Goal: Task Accomplishment & Management: Manage account settings

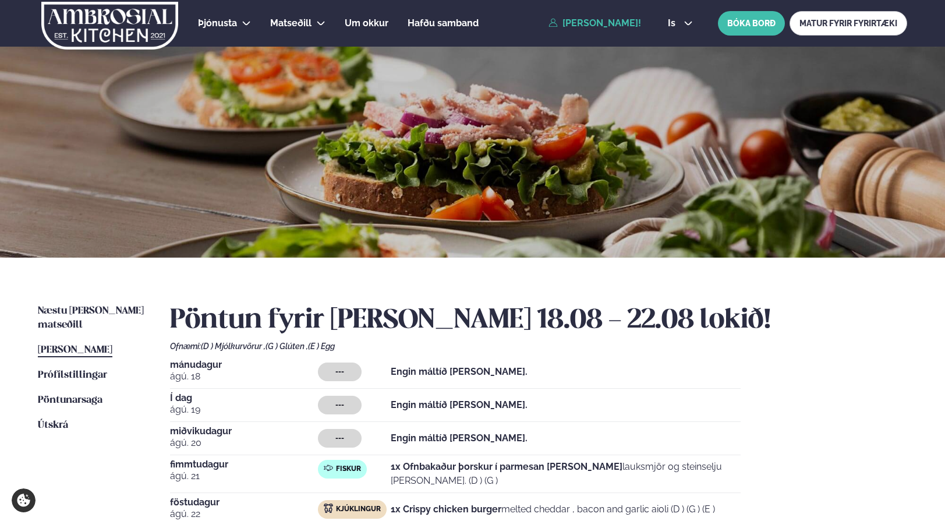
scroll to position [283, 0]
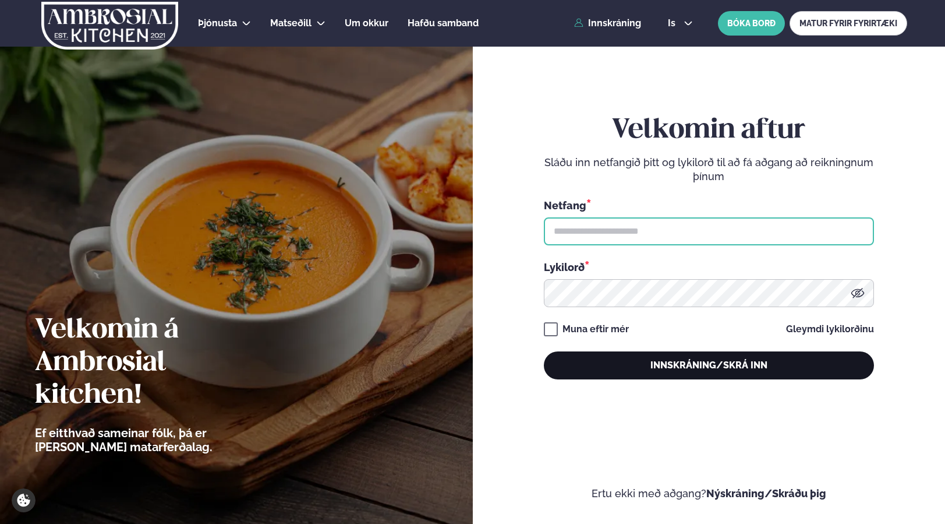
type input "**********"
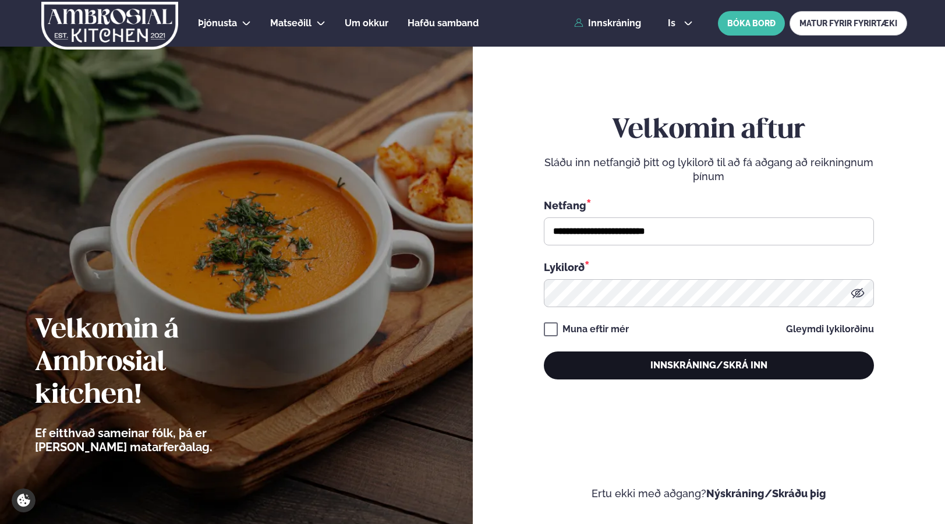
click at [682, 369] on button "Innskráning/Skrá inn" at bounding box center [709, 365] width 330 height 28
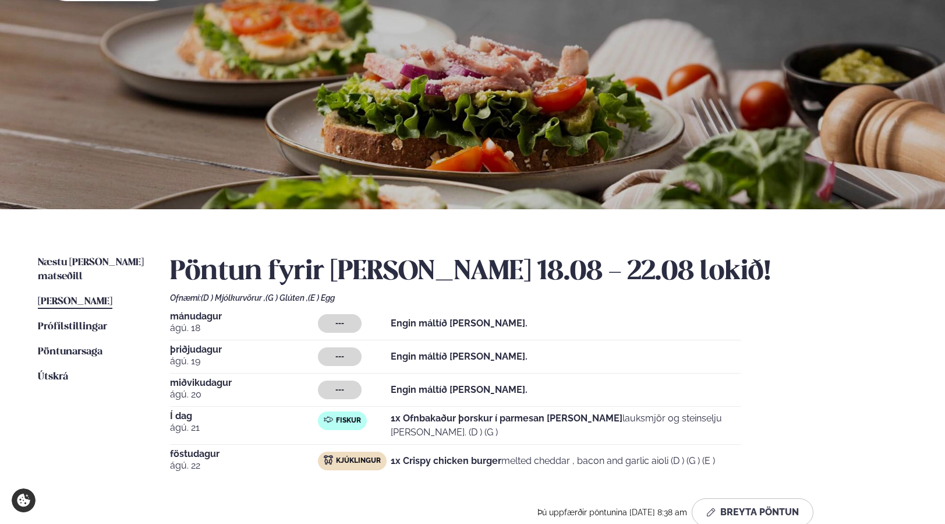
scroll to position [51, 0]
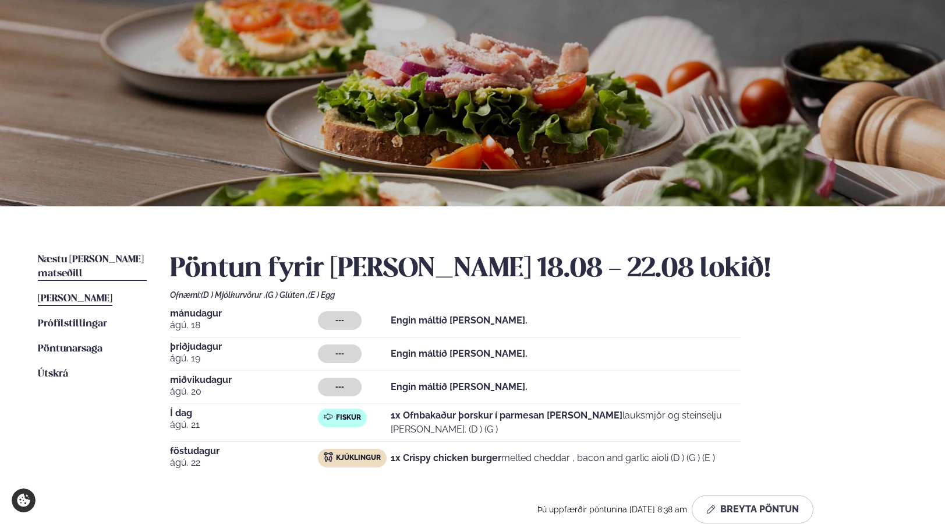
click at [108, 255] on span "Næstu [PERSON_NAME] matseðill" at bounding box center [91, 267] width 106 height 24
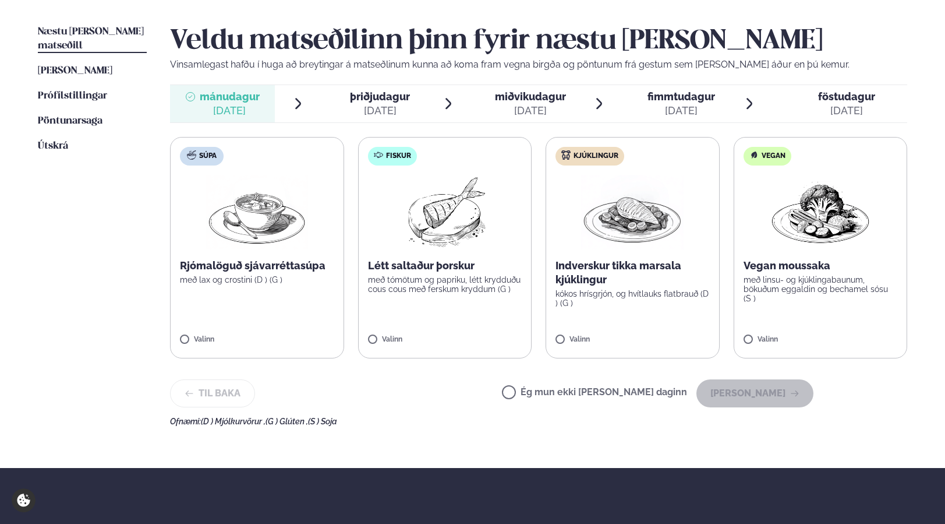
scroll to position [288, 0]
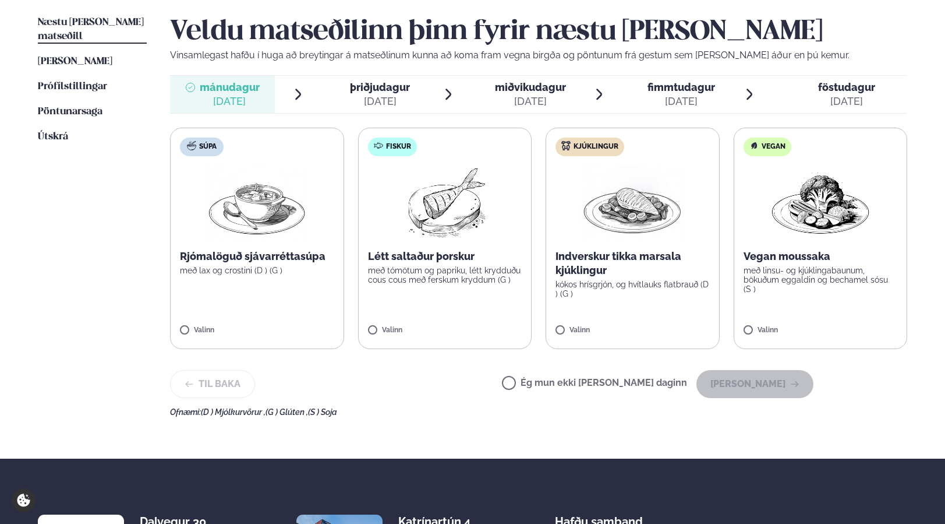
click at [377, 98] on div "[DATE]" at bounding box center [380, 101] width 60 height 14
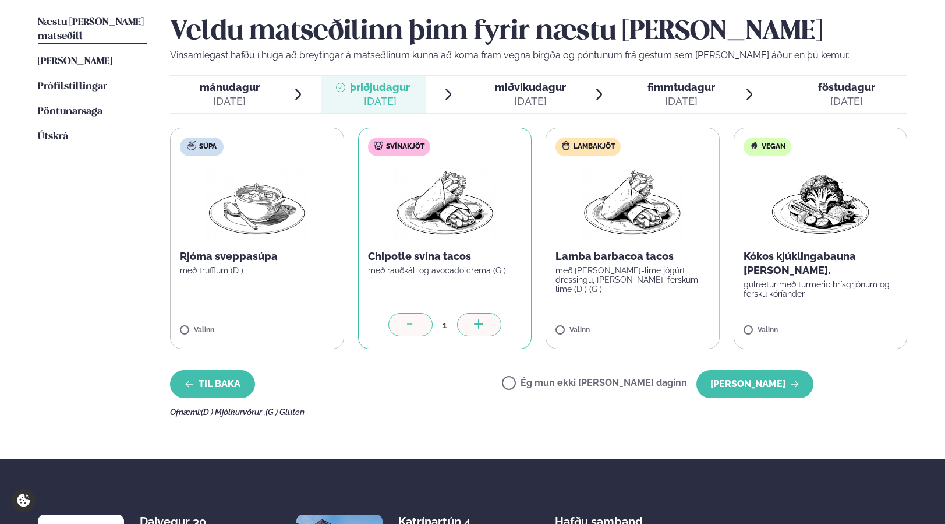
click at [213, 380] on button "Til baka" at bounding box center [212, 384] width 85 height 28
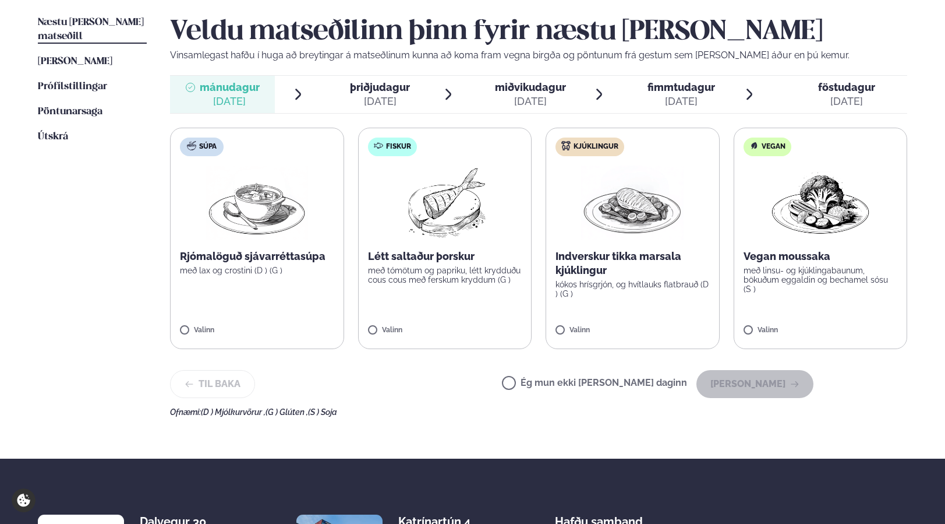
click at [547, 380] on label "Ég mun ekki [PERSON_NAME] daginn" at bounding box center [594, 384] width 185 height 12
click at [744, 386] on button "[PERSON_NAME]" at bounding box center [755, 384] width 117 height 28
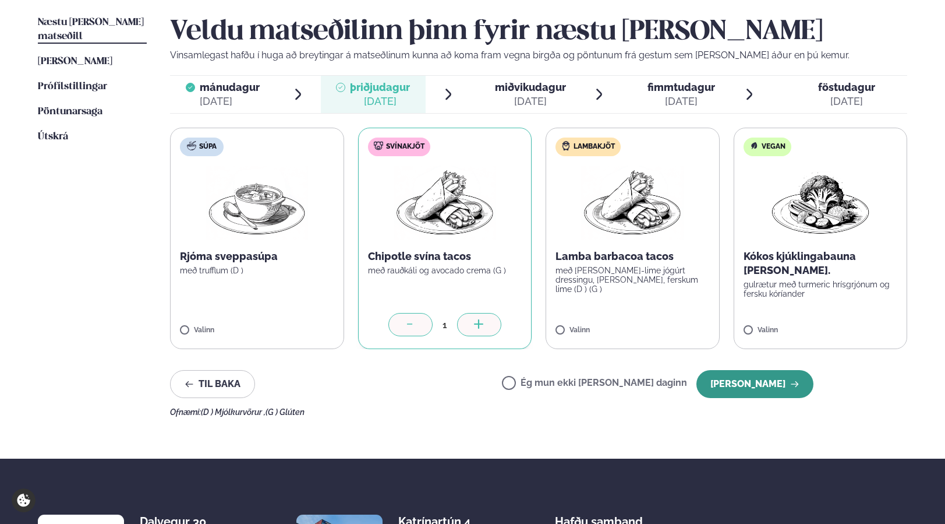
click at [744, 393] on button "[PERSON_NAME]" at bounding box center [755, 384] width 117 height 28
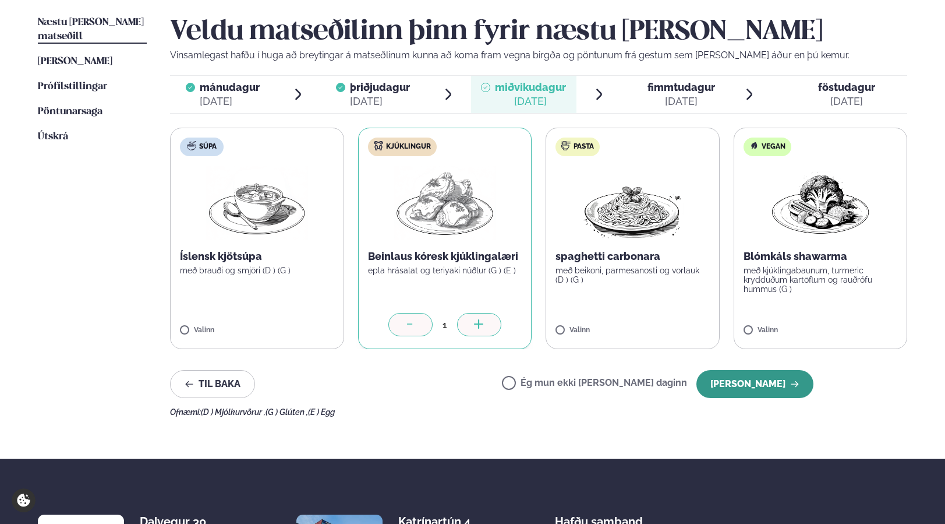
click at [765, 388] on button "[PERSON_NAME]" at bounding box center [755, 384] width 117 height 28
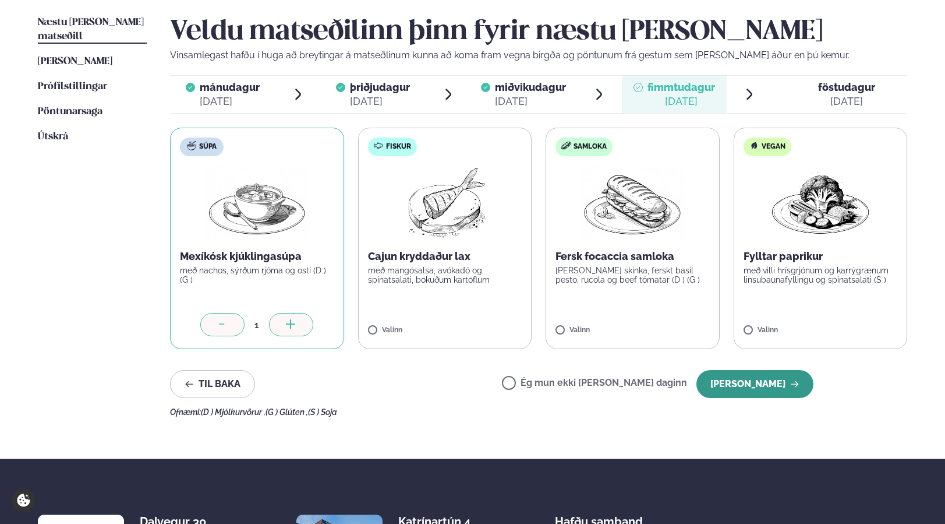
click at [755, 384] on button "[PERSON_NAME]" at bounding box center [755, 384] width 117 height 28
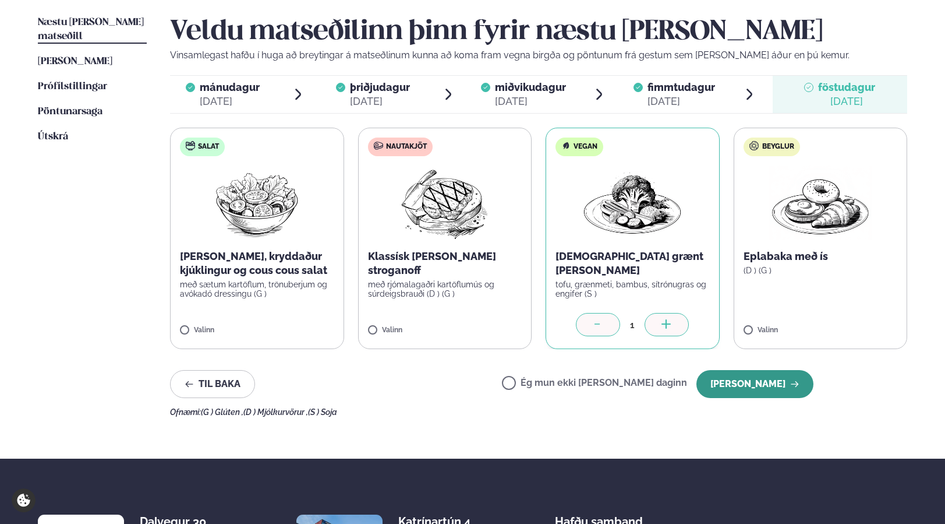
click at [741, 388] on button "[PERSON_NAME]" at bounding box center [755, 384] width 117 height 28
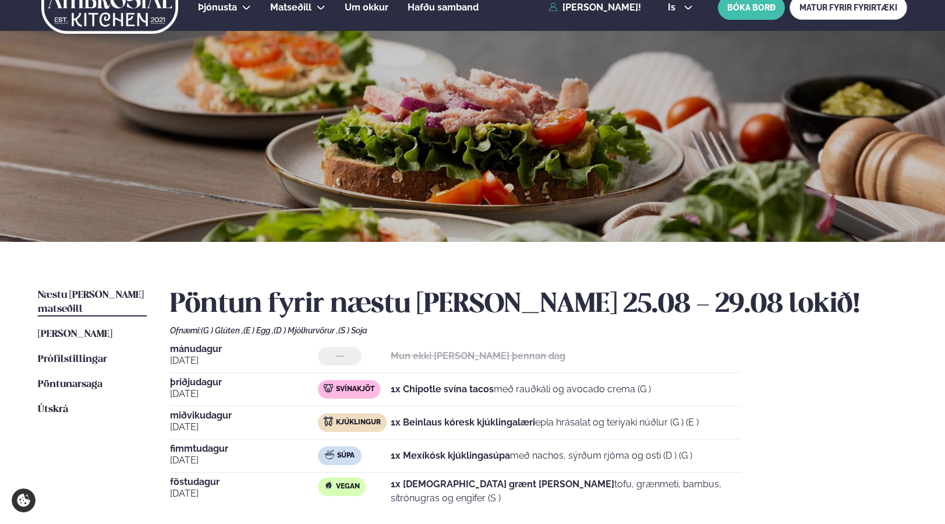
scroll to position [0, 0]
